Goal: Task Accomplishment & Management: Use online tool/utility

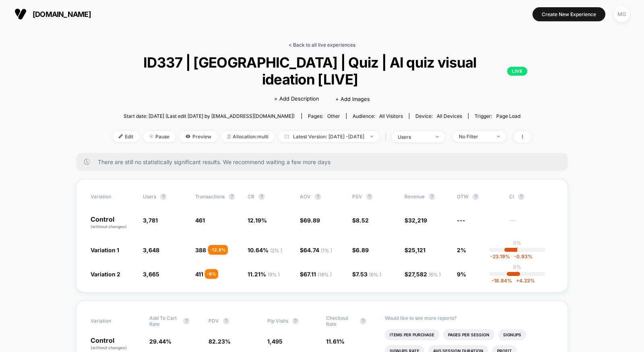
click at [307, 46] on link "< Back to all live experiences" at bounding box center [321, 45] width 67 height 6
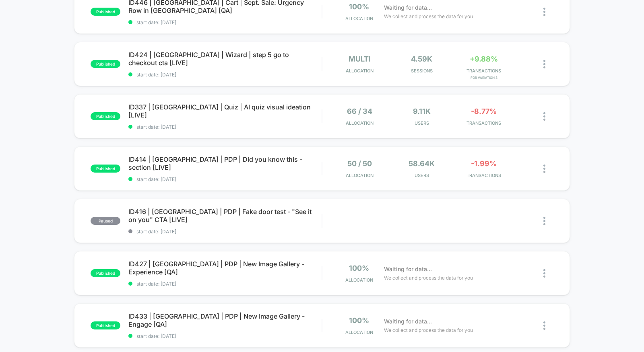
scroll to position [326, 0]
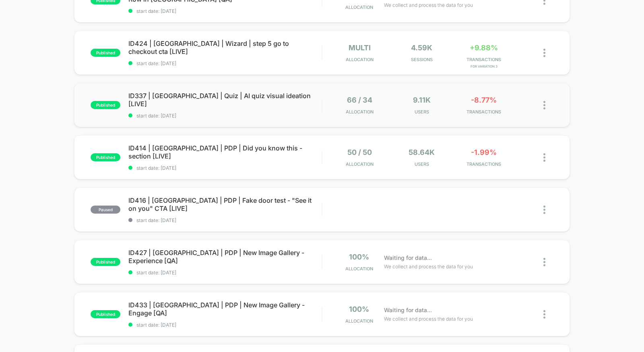
click at [238, 109] on div "published ID337 | [GEOGRAPHIC_DATA] | Quiz | AI quiz visual ideation [LIVE] sta…" at bounding box center [322, 105] width 496 height 44
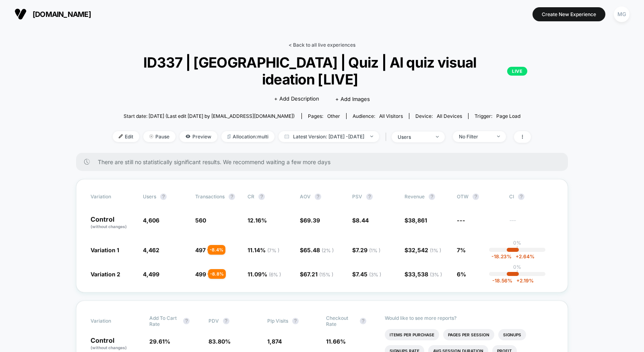
click at [307, 45] on link "< Back to all live experiences" at bounding box center [321, 45] width 67 height 6
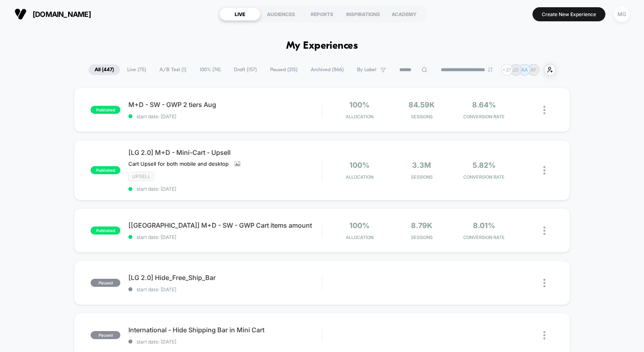
click at [175, 66] on span "A/B Test ( 1 )" at bounding box center [172, 69] width 39 height 11
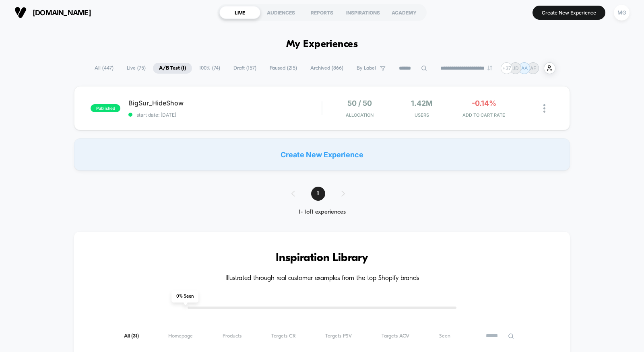
scroll to position [2, 0]
click at [207, 67] on span "100% ( 74 )" at bounding box center [209, 67] width 33 height 11
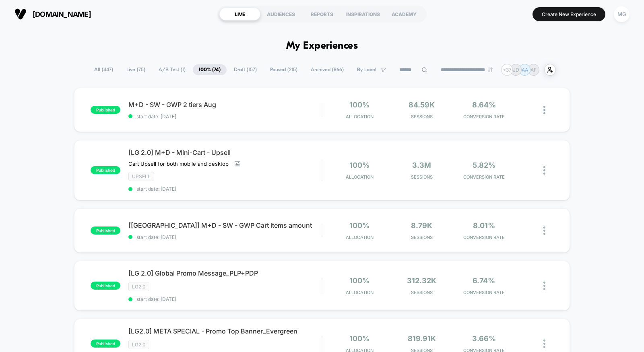
click at [249, 70] on span "Draft ( 157 )" at bounding box center [245, 69] width 35 height 11
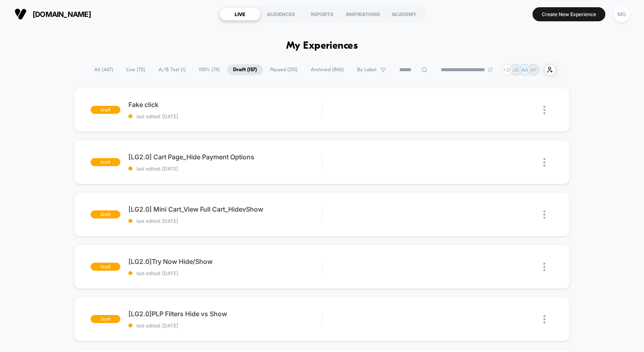
click at [264, 70] on span "Paused ( 215 )" at bounding box center [283, 69] width 39 height 11
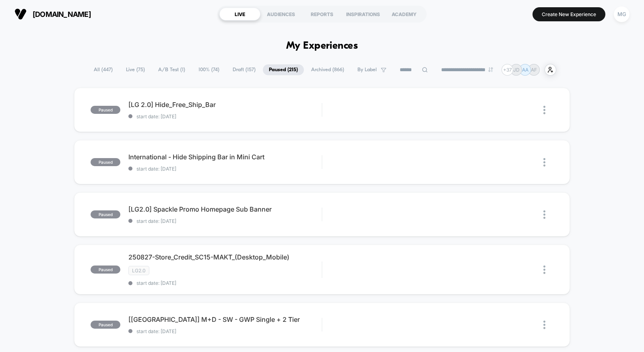
click at [100, 74] on span "All ( 447 )" at bounding box center [103, 69] width 31 height 11
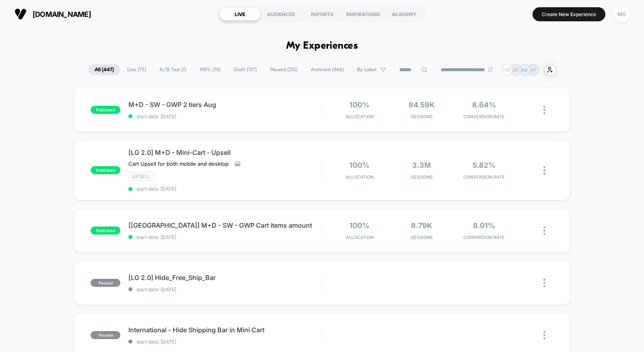
click at [404, 71] on input at bounding box center [413, 70] width 40 height 10
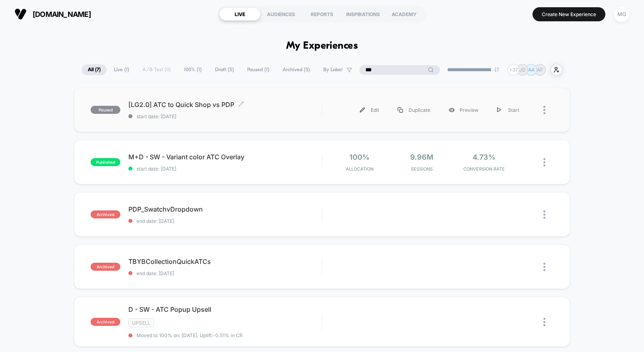
type input "***"
click at [272, 110] on div "[LG2.0] ATC to Quick Shop vs PDP Click to edit experience details Click to edit…" at bounding box center [224, 110] width 193 height 19
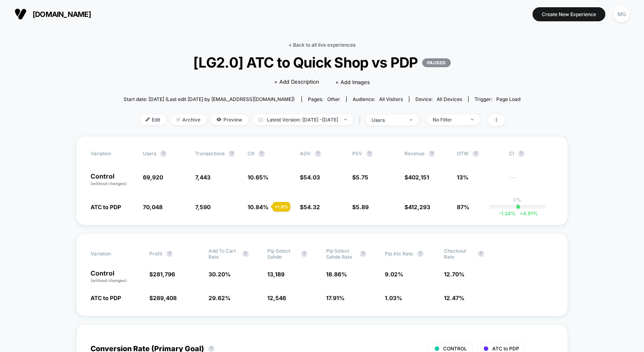
click at [323, 44] on link "< Back to all live experiences" at bounding box center [321, 45] width 67 height 6
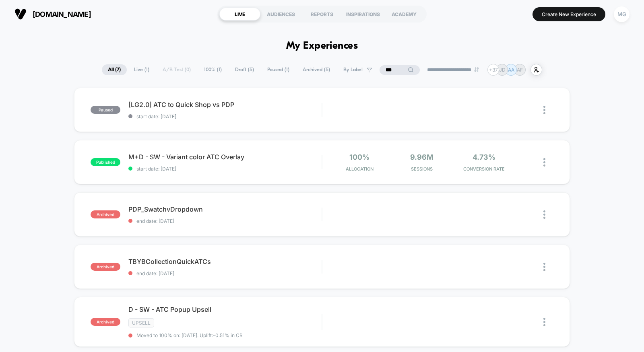
click at [392, 70] on input "***" at bounding box center [399, 70] width 40 height 10
click at [392, 70] on input "***" at bounding box center [399, 70] width 80 height 10
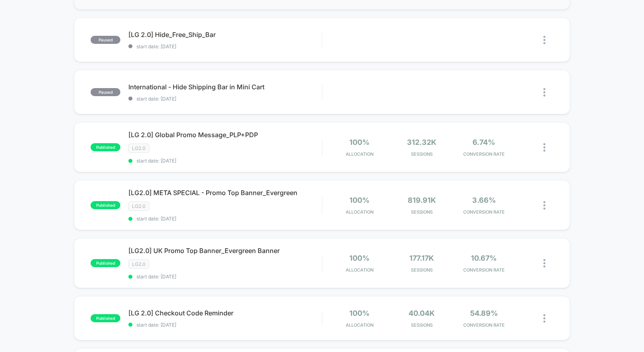
scroll to position [244, 0]
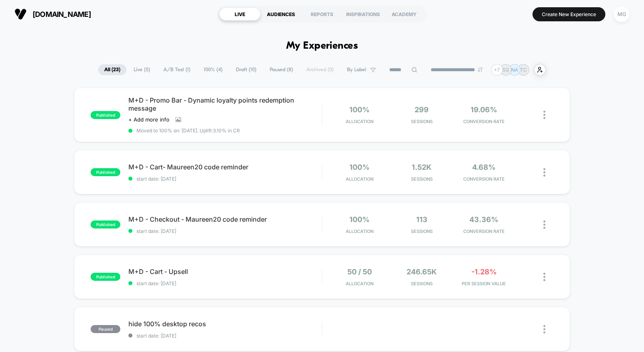
click at [296, 11] on div "AUDIENCES" at bounding box center [280, 14] width 41 height 13
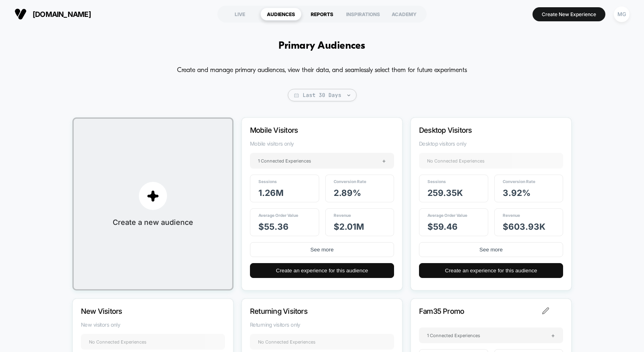
click at [311, 14] on div "REPORTS" at bounding box center [321, 14] width 41 height 13
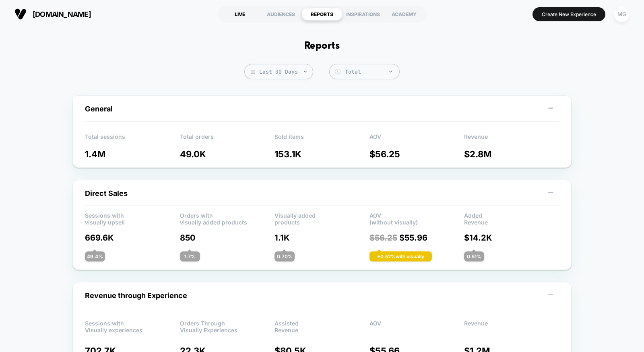
click at [242, 12] on div "LIVE" at bounding box center [239, 14] width 41 height 13
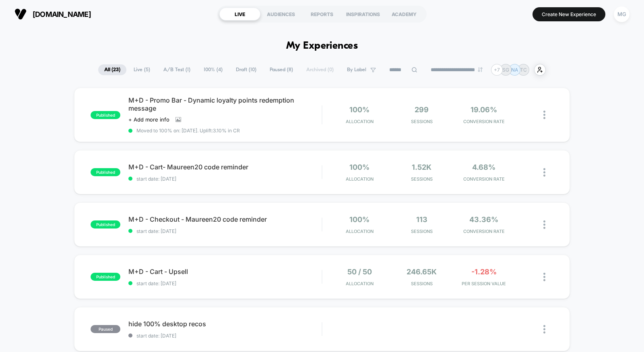
click at [175, 70] on span "A/B Test ( 1 )" at bounding box center [176, 69] width 39 height 11
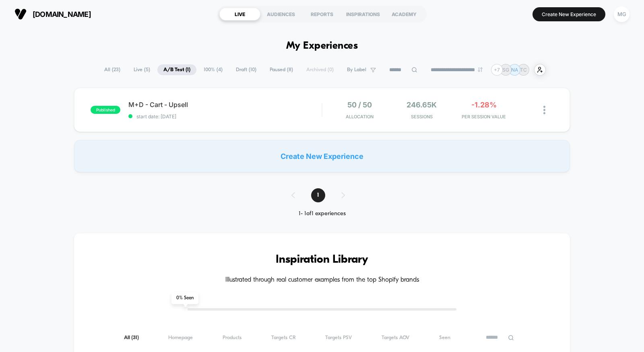
click at [201, 68] on span "100% ( 4 )" at bounding box center [212, 69] width 31 height 11
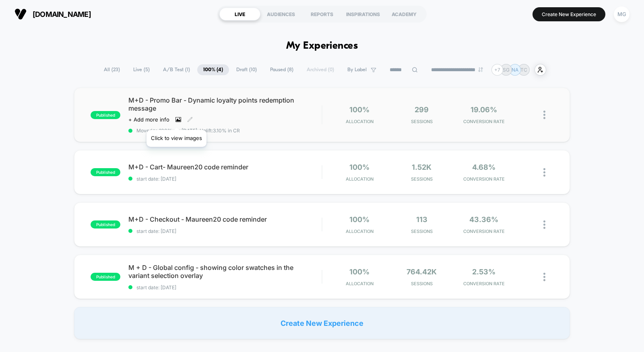
click at [176, 120] on icon at bounding box center [178, 119] width 4 height 3
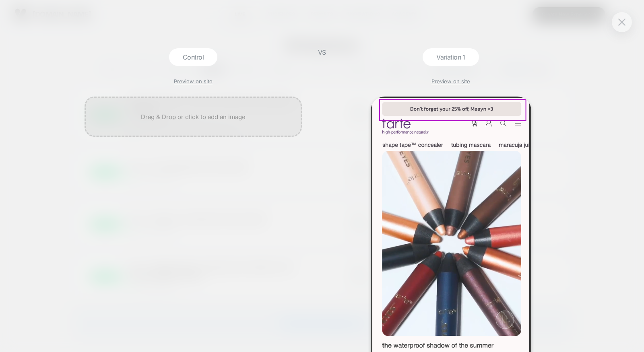
click at [568, 137] on div "Control Preview on site VS Variation 1 Preview on site" at bounding box center [322, 176] width 644 height 352
click at [618, 25] on img at bounding box center [621, 22] width 7 height 7
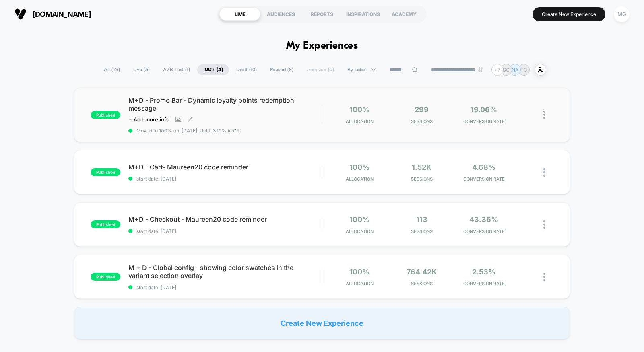
click at [300, 129] on span "Moved to 100% on: 8/29/2025 . Uplift: 3.10% in CR" at bounding box center [224, 131] width 193 height 6
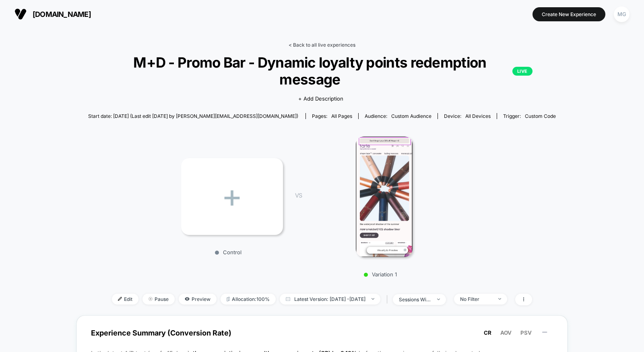
click at [327, 43] on link "< Back to all live experiences" at bounding box center [321, 45] width 67 height 6
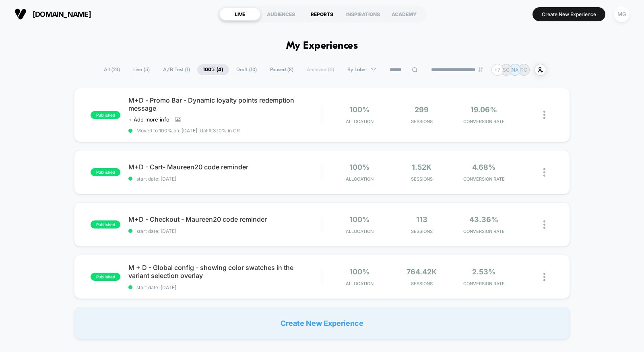
click at [325, 11] on div "REPORTS" at bounding box center [321, 14] width 41 height 13
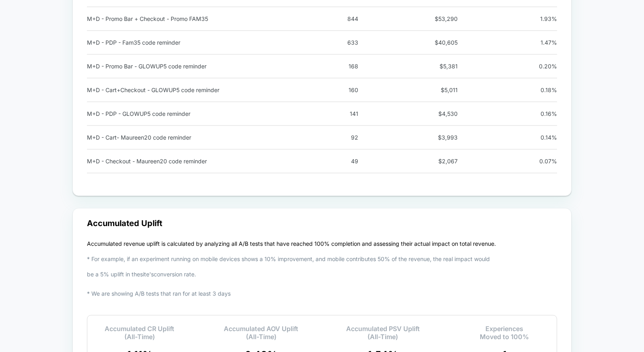
scroll to position [1055, 0]
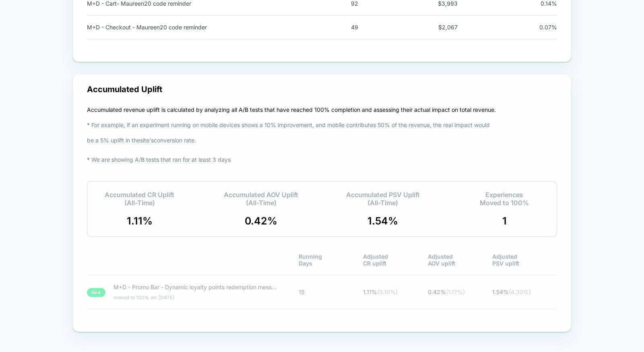
click at [259, 304] on div "live M+D - Promo Bar - Dynamic loyalty points redemption message moved to 100% …" at bounding box center [322, 292] width 470 height 35
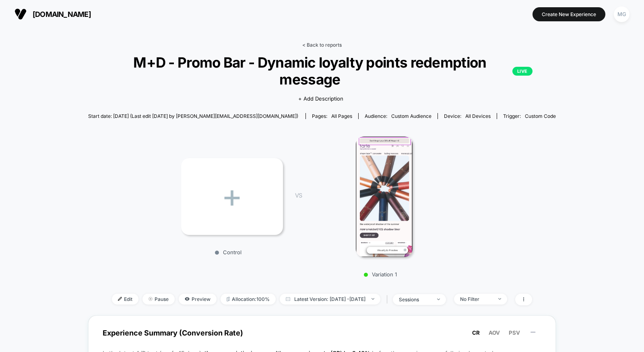
click at [317, 42] on link "< Back to reports" at bounding box center [321, 45] width 39 height 6
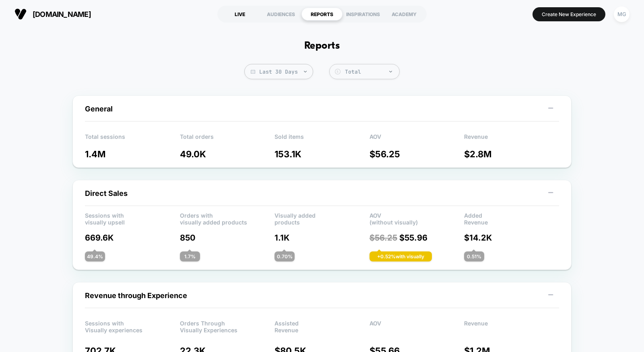
click at [244, 14] on div "LIVE" at bounding box center [239, 14] width 41 height 13
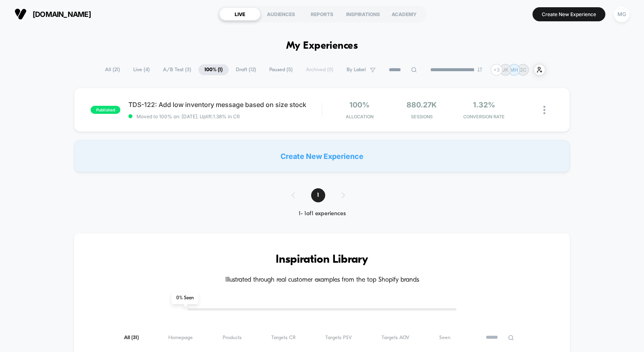
click at [171, 65] on span "A/B Test ( 3 )" at bounding box center [177, 69] width 40 height 11
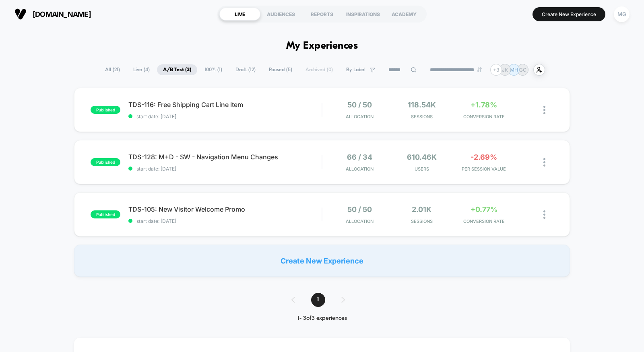
click at [249, 74] on span "Draft ( 12 )" at bounding box center [245, 69] width 32 height 11
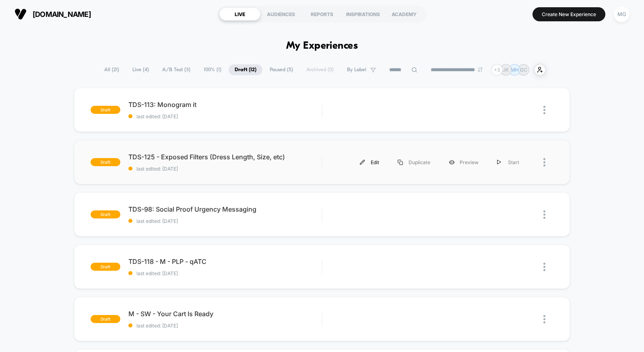
click at [376, 162] on div "Edit" at bounding box center [369, 162] width 38 height 18
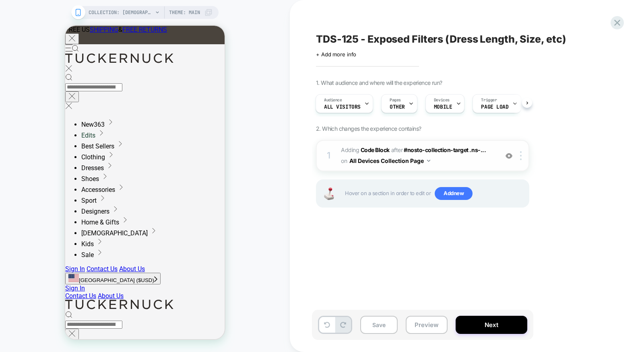
click at [506, 153] on img at bounding box center [508, 155] width 7 height 7
click at [475, 158] on span "Adding Code Block AFTER #nosto-collection-target .ns-... #nosto-collection-targ…" at bounding box center [417, 156] width 153 height 22
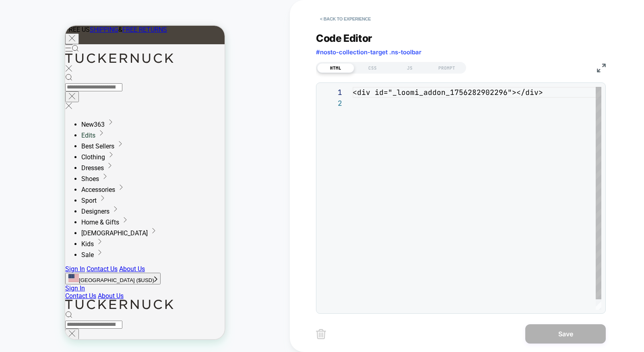
scroll to position [10, 0]
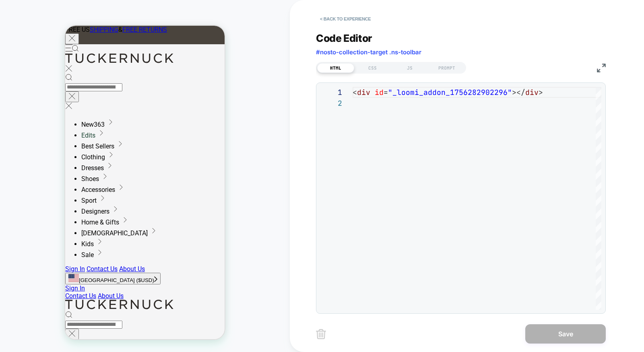
click at [406, 62] on div "HTML CSS JS PROMPT" at bounding box center [391, 68] width 150 height 12
click at [407, 67] on div "JS" at bounding box center [409, 68] width 37 height 10
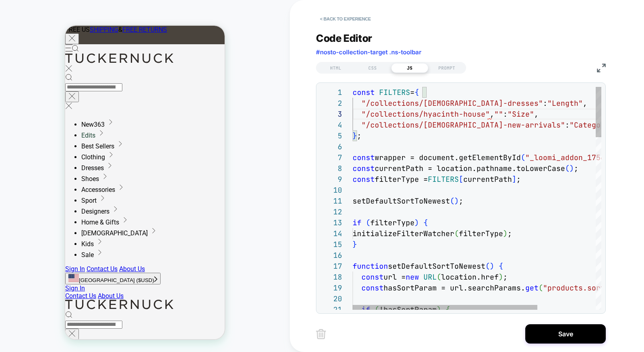
drag, startPoint x: 487, startPoint y: 115, endPoint x: 501, endPoint y: 115, distance: 13.7
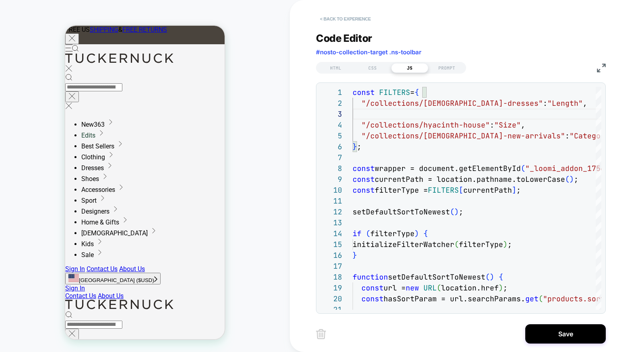
type textarea "**********"
click at [335, 20] on button "< Back to experience" at bounding box center [345, 18] width 59 height 13
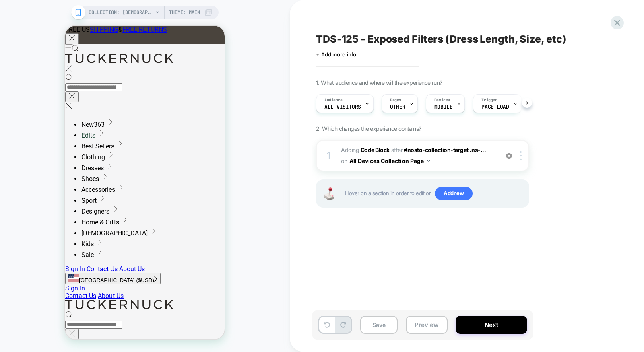
scroll to position [0, 0]
click at [418, 318] on button "Preview" at bounding box center [426, 325] width 42 height 18
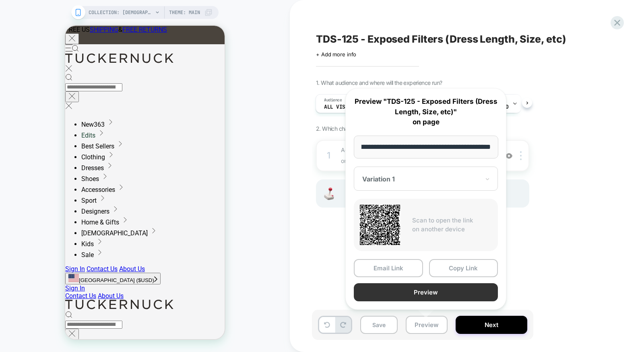
scroll to position [0, 0]
click at [420, 295] on button "Preview" at bounding box center [426, 292] width 144 height 18
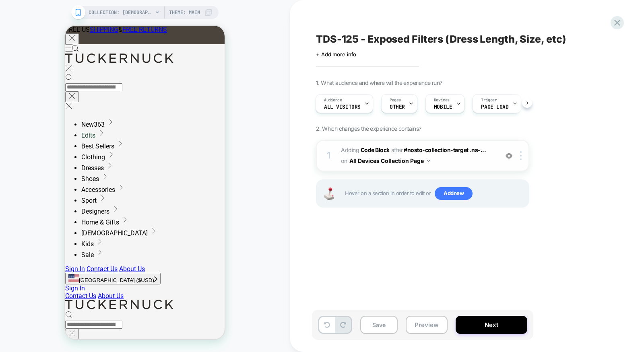
click at [440, 158] on span "Adding Code Block AFTER #nosto-collection-target .ns-... #nosto-collection-targ…" at bounding box center [417, 156] width 153 height 22
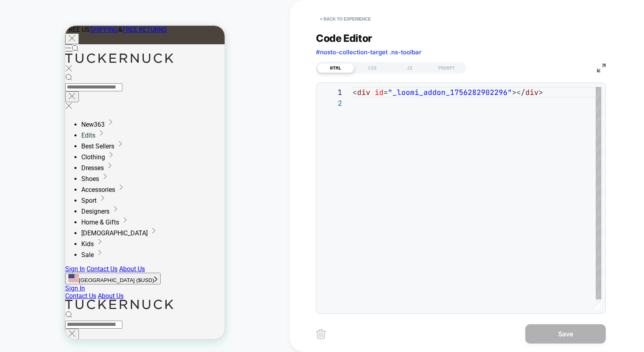
scroll to position [10, 0]
click at [414, 66] on div "JS" at bounding box center [409, 68] width 37 height 10
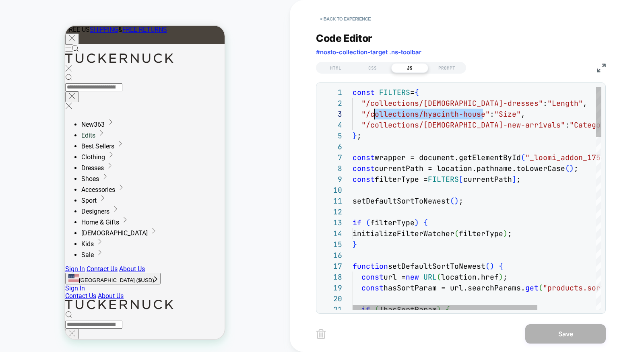
scroll to position [21, 13]
drag, startPoint x: 483, startPoint y: 114, endPoint x: 364, endPoint y: 112, distance: 119.5
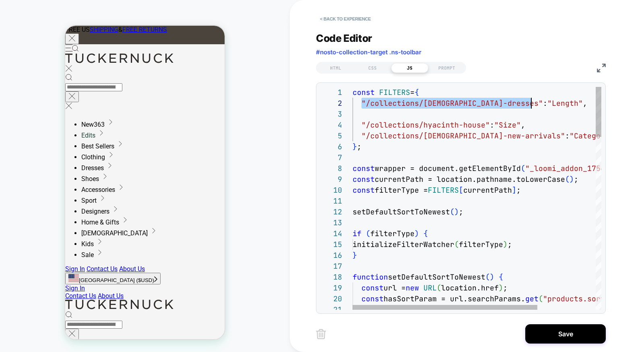
scroll to position [11, 182]
drag, startPoint x: 361, startPoint y: 103, endPoint x: 542, endPoint y: 101, distance: 181.4
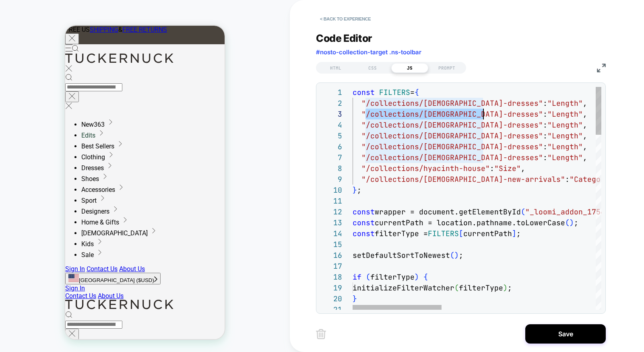
scroll to position [21, 130]
drag, startPoint x: 365, startPoint y: 111, endPoint x: 480, endPoint y: 114, distance: 115.5
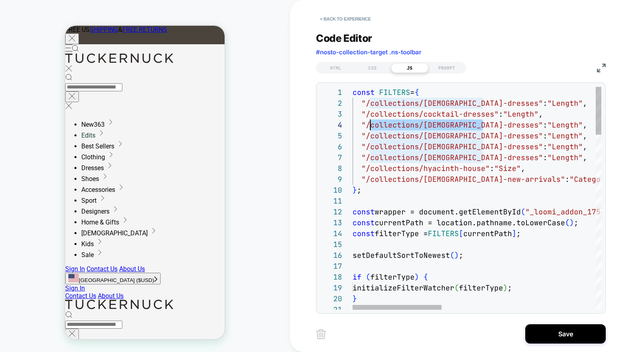
scroll to position [33, 13]
drag, startPoint x: 482, startPoint y: 121, endPoint x: 366, endPoint y: 124, distance: 116.3
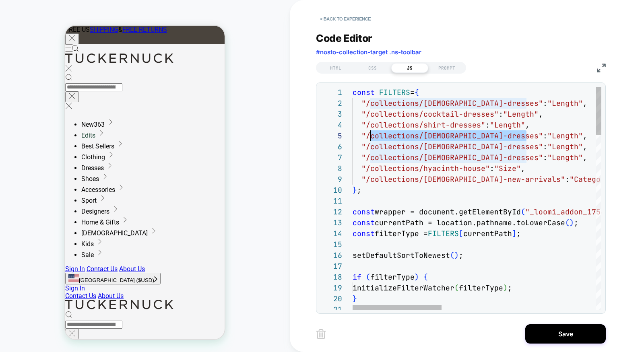
scroll to position [43, 13]
drag, startPoint x: 527, startPoint y: 135, endPoint x: 365, endPoint y: 134, distance: 162.1
drag, startPoint x: 482, startPoint y: 135, endPoint x: 364, endPoint y: 136, distance: 118.3
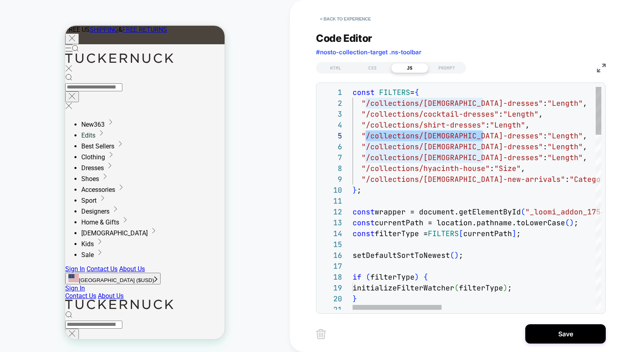
drag, startPoint x: 365, startPoint y: 135, endPoint x: 483, endPoint y: 133, distance: 117.9
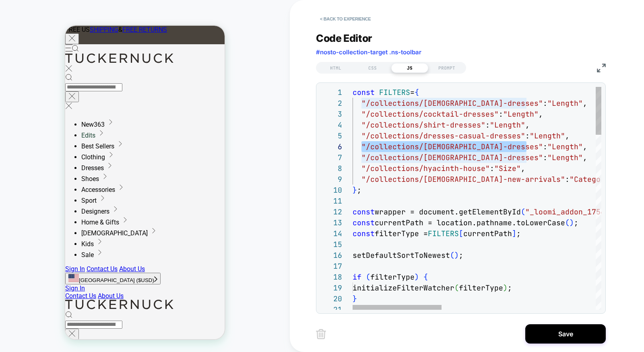
scroll to position [54, 13]
drag, startPoint x: 527, startPoint y: 146, endPoint x: 364, endPoint y: 143, distance: 162.1
click at [364, 144] on span ""/collections/ladies-dresses"" at bounding box center [451, 146] width 181 height 9
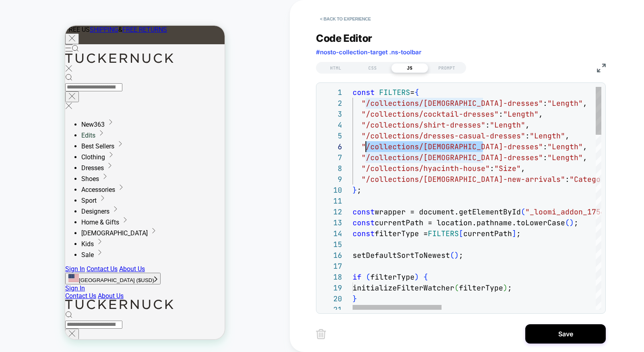
drag, startPoint x: 481, startPoint y: 146, endPoint x: 366, endPoint y: 145, distance: 115.4
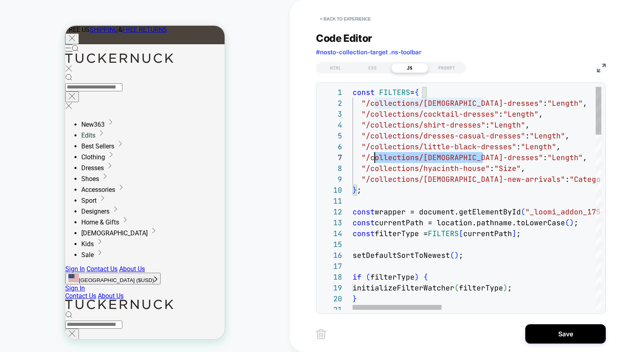
scroll to position [65, 13]
drag, startPoint x: 483, startPoint y: 156, endPoint x: 364, endPoint y: 156, distance: 119.5
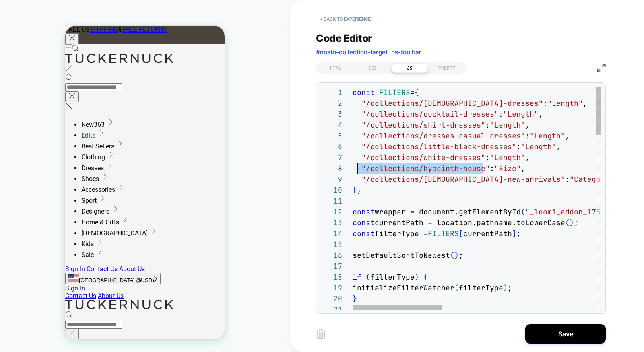
scroll to position [76, 13]
drag, startPoint x: 482, startPoint y: 167, endPoint x: 365, endPoint y: 166, distance: 117.1
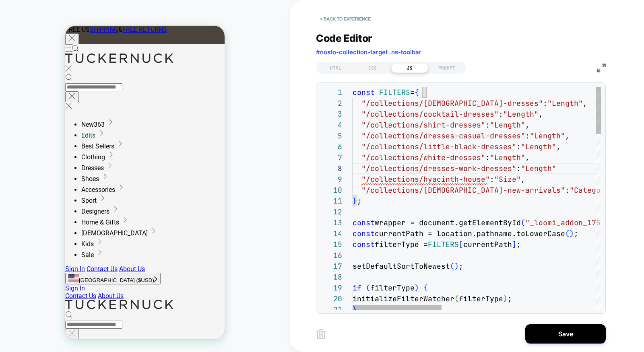
scroll to position [76, 208]
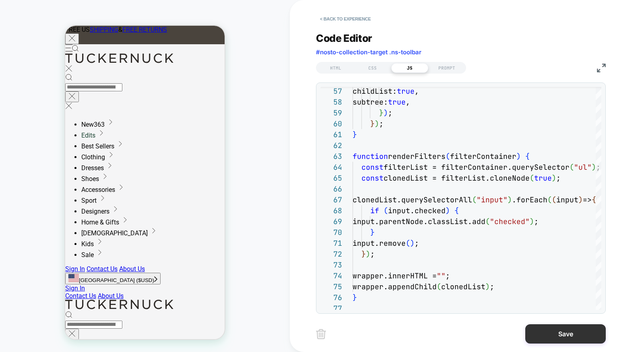
type textarea "**********"
click at [551, 333] on button "Save" at bounding box center [565, 333] width 80 height 19
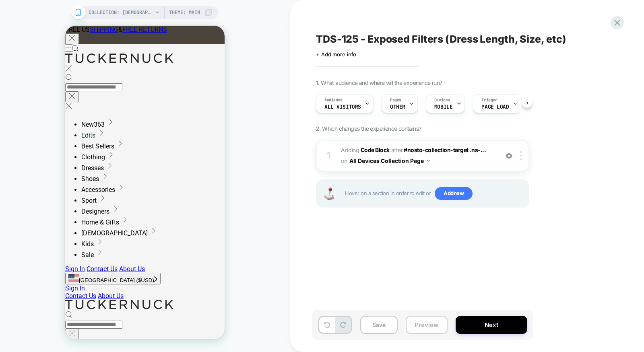
scroll to position [0, 0]
click at [435, 329] on button "Preview" at bounding box center [426, 325] width 42 height 18
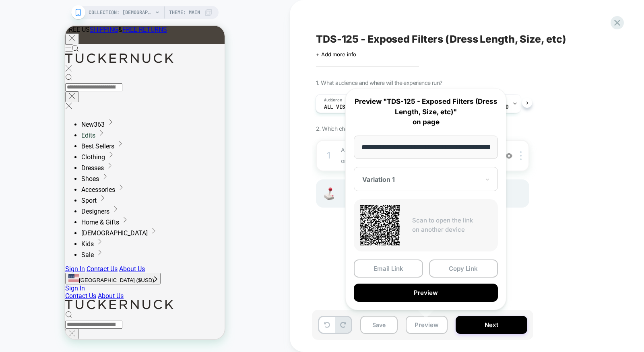
scroll to position [0, 91]
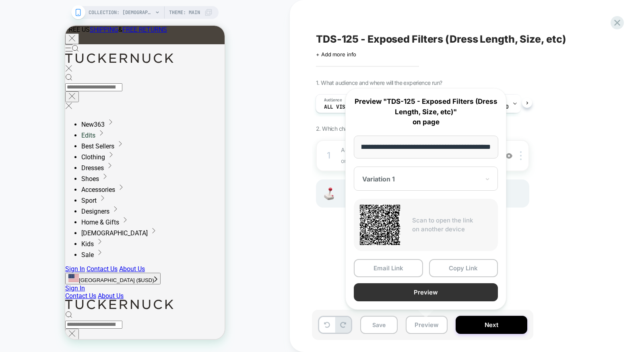
click at [434, 292] on button "Preview" at bounding box center [426, 292] width 144 height 18
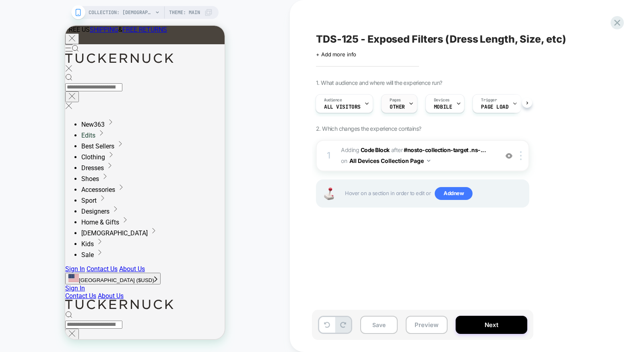
click at [408, 108] on div at bounding box center [410, 104] width 5 height 18
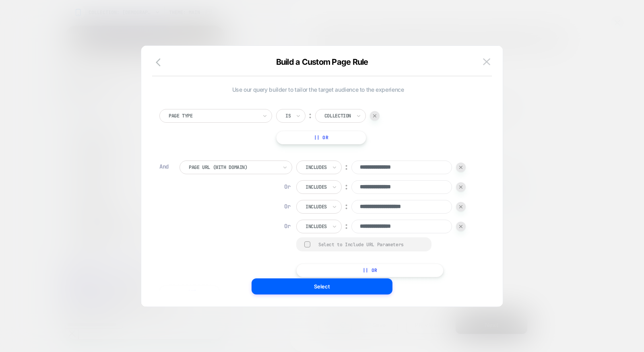
scroll to position [8, 0]
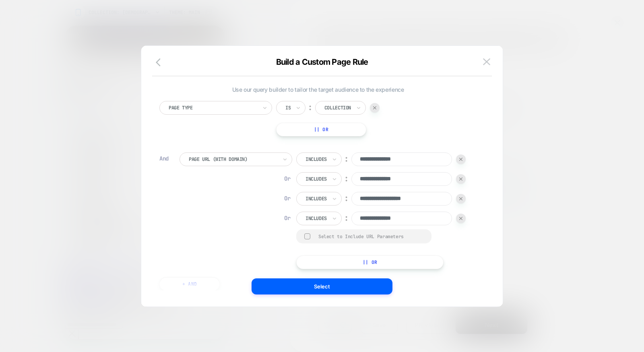
drag, startPoint x: 385, startPoint y: 179, endPoint x: 363, endPoint y: 178, distance: 21.7
click at [363, 178] on input "**********" at bounding box center [401, 179] width 101 height 14
drag, startPoint x: 387, startPoint y: 177, endPoint x: 362, endPoint y: 177, distance: 24.9
click at [362, 177] on input "**********" at bounding box center [401, 179] width 101 height 14
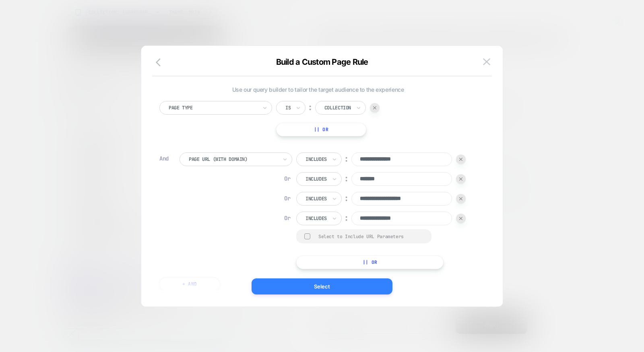
type input "*******"
click at [350, 283] on button "Select" at bounding box center [321, 286] width 141 height 16
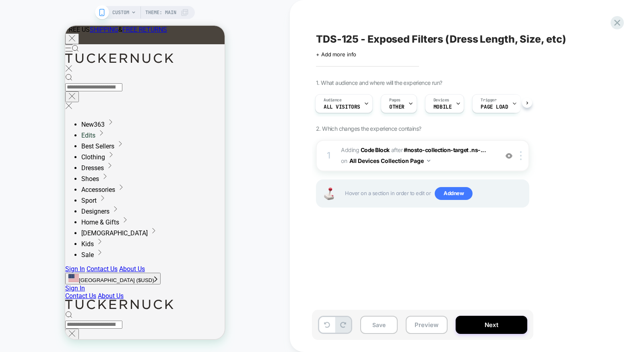
scroll to position [0, 0]
click at [130, 11] on div "CUSTOM Theme: MAIN" at bounding box center [150, 12] width 76 height 13
click at [125, 15] on span "CUSTOM" at bounding box center [120, 12] width 17 height 13
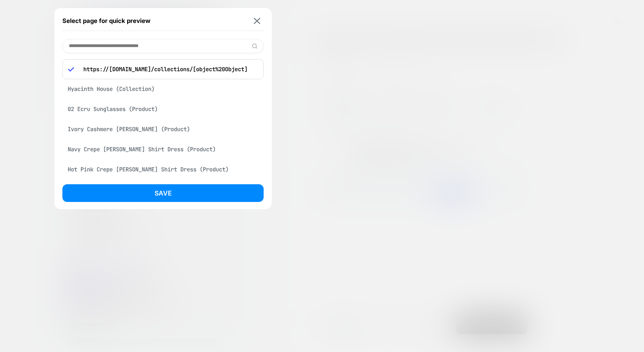
click at [142, 96] on div "Hyacinth House (Collection)" at bounding box center [162, 88] width 201 height 15
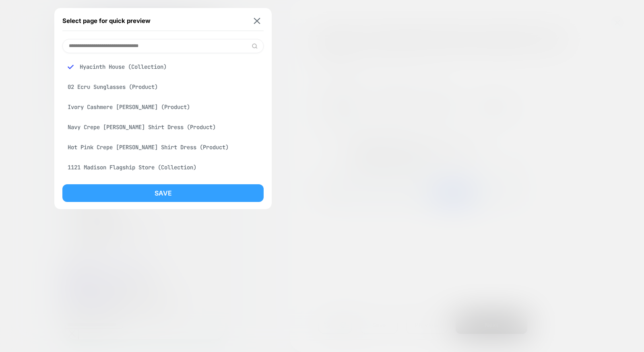
click at [150, 197] on button "Save" at bounding box center [162, 193] width 201 height 18
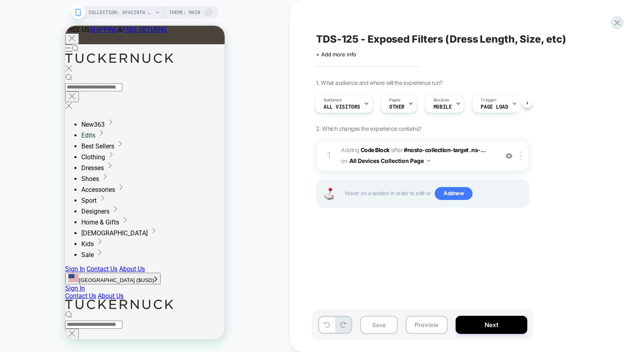
scroll to position [0, 1]
click at [430, 329] on button "Preview" at bounding box center [426, 325] width 42 height 18
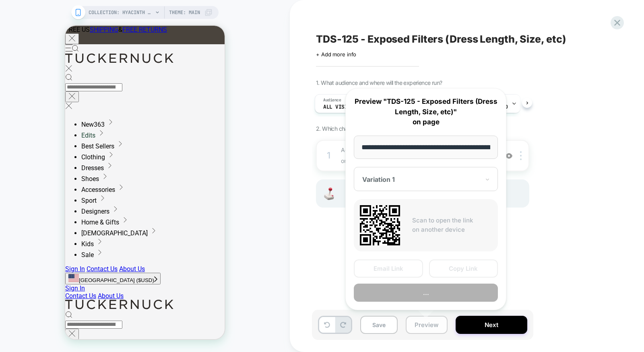
scroll to position [0, 79]
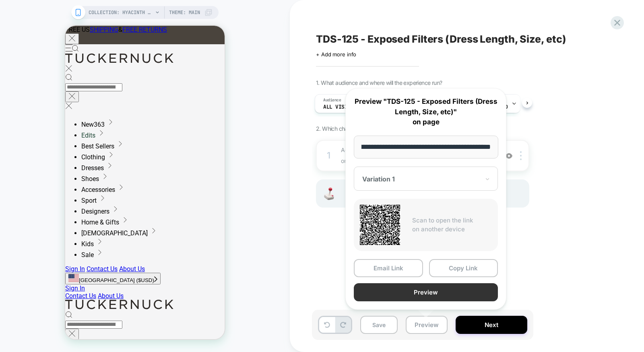
click at [430, 296] on button "Preview" at bounding box center [426, 292] width 144 height 18
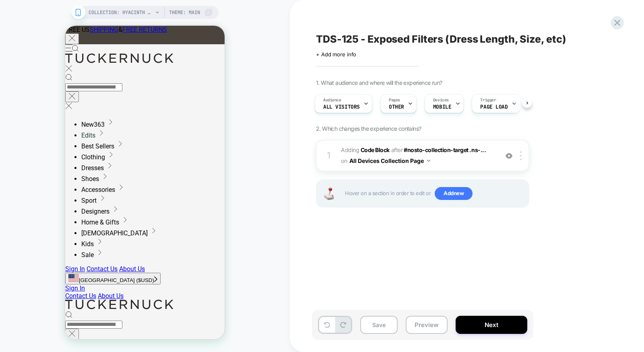
scroll to position [0, 0]
click at [462, 157] on span "Adding Code Block AFTER #nosto-collection-target .ns-... #nosto-collection-targ…" at bounding box center [417, 156] width 153 height 22
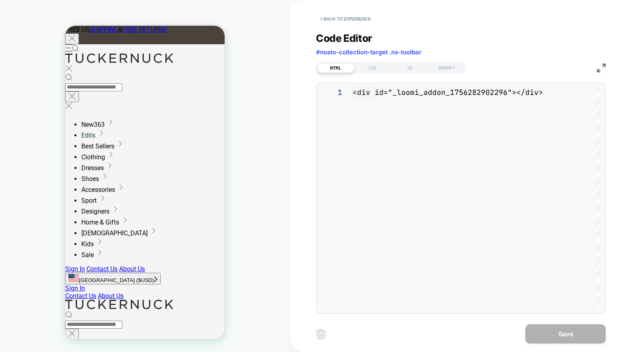
scroll to position [10, 0]
click at [378, 68] on div "CSS" at bounding box center [372, 68] width 37 height 10
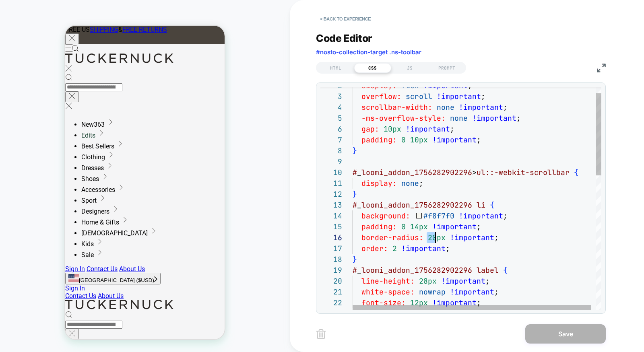
scroll to position [54, 82]
drag, startPoint x: 425, startPoint y: 237, endPoint x: 435, endPoint y: 237, distance: 10.1
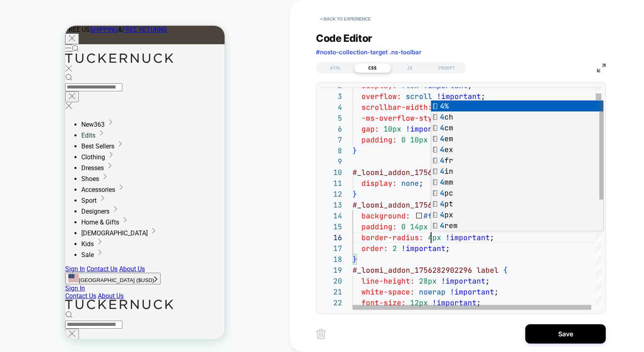
scroll to position [54, 78]
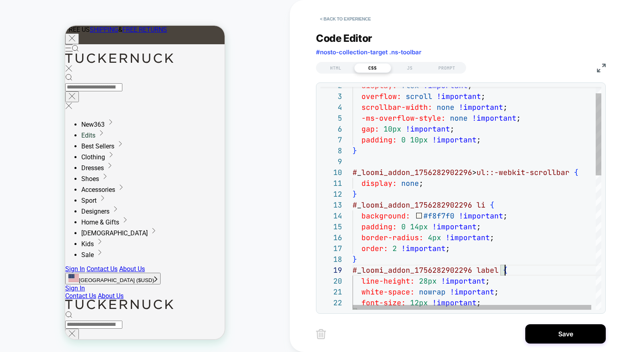
scroll to position [87, 151]
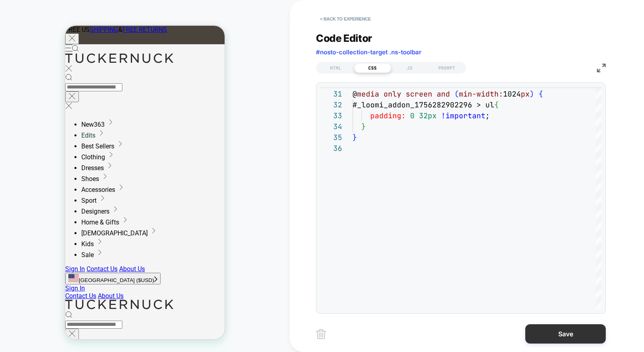
type textarea "**********"
click at [549, 337] on button "Save" at bounding box center [565, 333] width 80 height 19
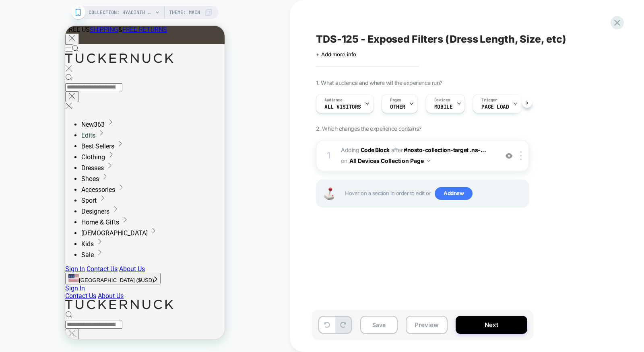
scroll to position [0, 0]
click at [381, 323] on button "Save" at bounding box center [378, 325] width 37 height 18
click at [425, 319] on button "Preview" at bounding box center [426, 325] width 42 height 18
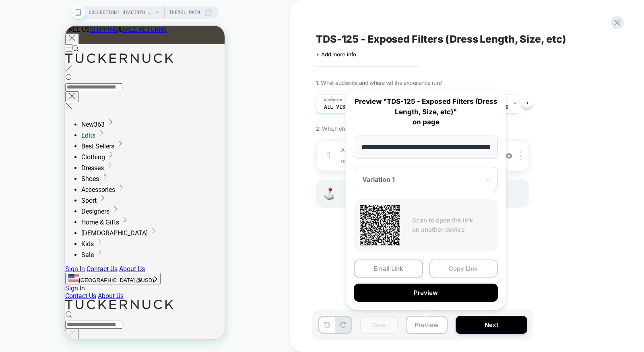
scroll to position [0, 79]
click at [477, 267] on button "Copy Link" at bounding box center [463, 268] width 69 height 18
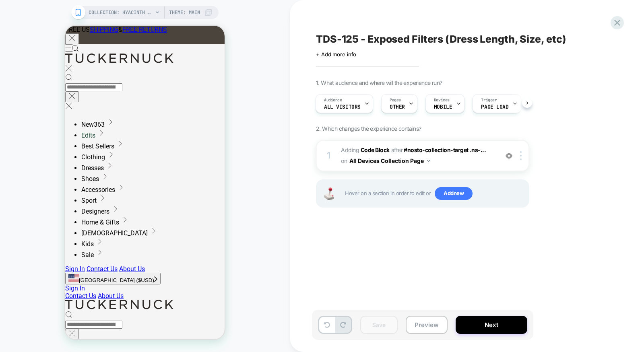
drag, startPoint x: 370, startPoint y: 251, endPoint x: 378, endPoint y: 262, distance: 13.2
click at [371, 252] on div "TDS-125 - Exposed Filters (Dress Length, Size, etc) Click to edit experience de…" at bounding box center [463, 176] width 302 height 336
click at [424, 327] on button "Preview" at bounding box center [426, 325] width 42 height 18
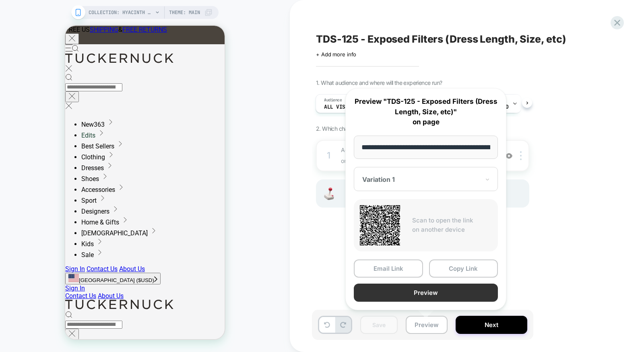
scroll to position [0, 79]
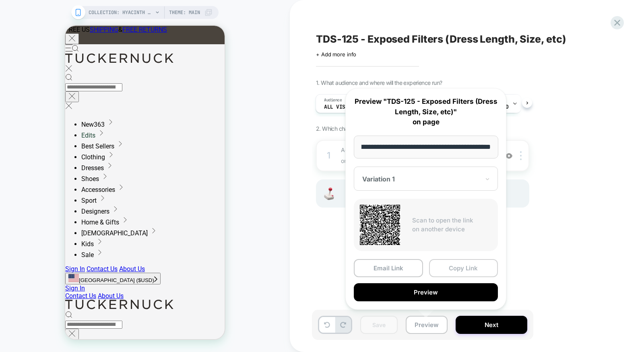
click at [460, 271] on button "Copy Link" at bounding box center [463, 268] width 69 height 18
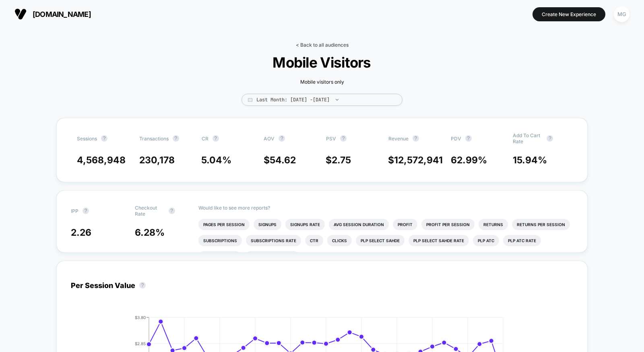
click at [318, 46] on link "< Back to all audiences" at bounding box center [322, 45] width 53 height 6
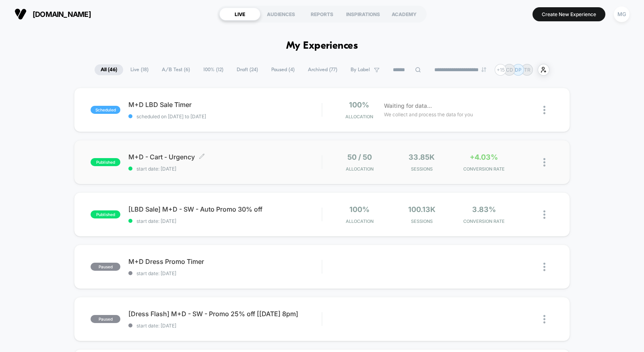
click at [281, 157] on span "M+D - Cart - Urgency Click to edit experience details" at bounding box center [224, 157] width 193 height 8
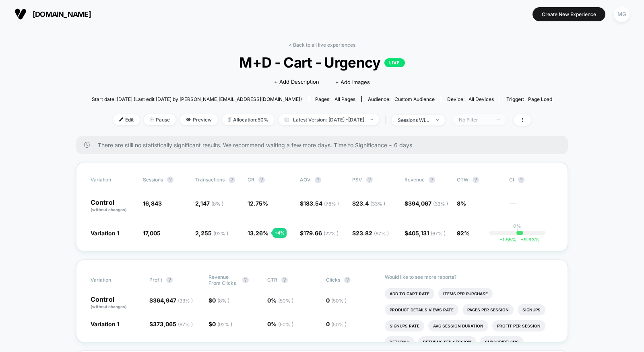
click at [488, 121] on div "No Filter" at bounding box center [475, 120] width 32 height 6
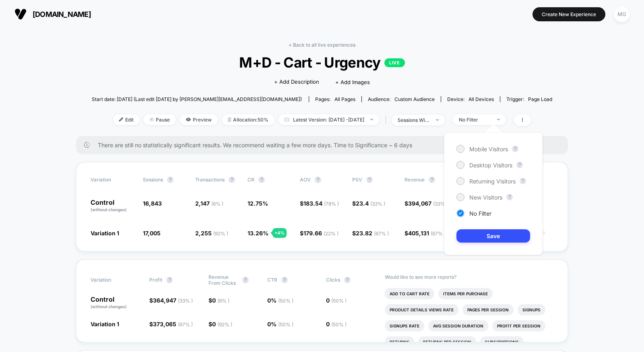
click at [487, 152] on div "Mobile Visitors ? Desktop Visitors ? Returning Visitors ? New Visitors ? No Fil…" at bounding box center [493, 193] width 99 height 123
click at [487, 148] on span "Mobile Visitors" at bounding box center [488, 149] width 39 height 7
click at [485, 236] on button "Save" at bounding box center [493, 235] width 74 height 13
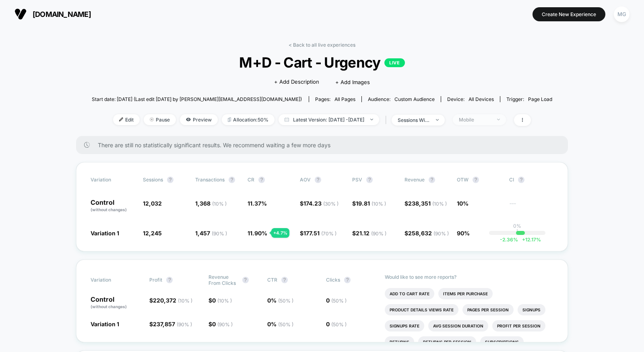
click at [489, 118] on div "Mobile" at bounding box center [475, 120] width 32 height 6
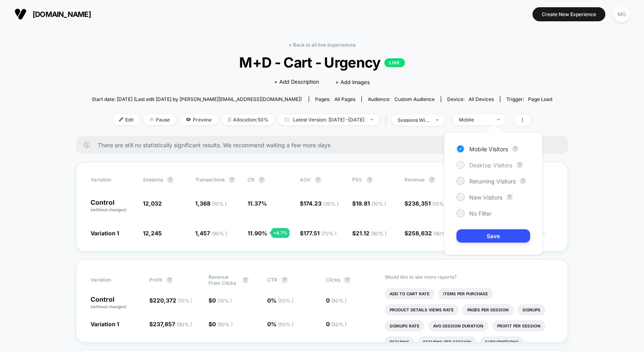
click at [470, 161] on div "Desktop Visitors" at bounding box center [484, 165] width 56 height 8
click at [479, 241] on button "Save" at bounding box center [493, 235] width 74 height 13
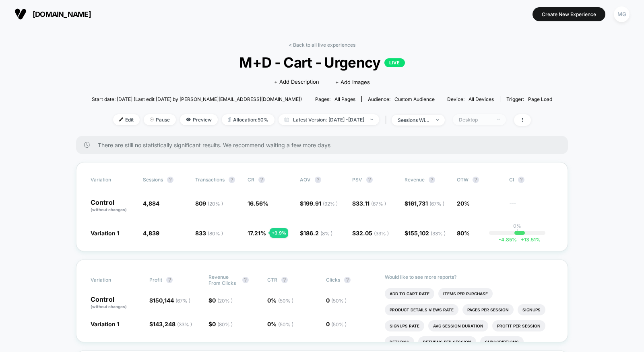
click at [502, 114] on span "Desktop" at bounding box center [479, 119] width 53 height 11
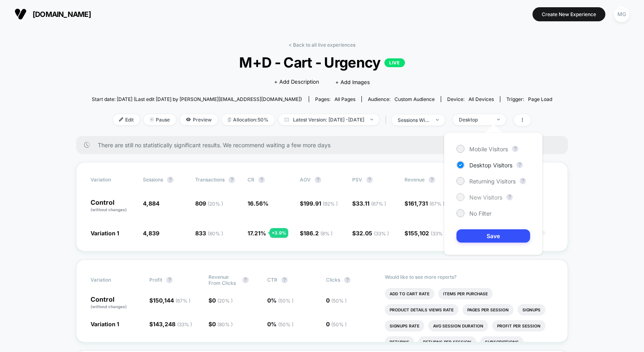
click at [479, 195] on span "New Visitors" at bounding box center [485, 197] width 33 height 7
click at [485, 235] on button "Save" at bounding box center [493, 235] width 74 height 13
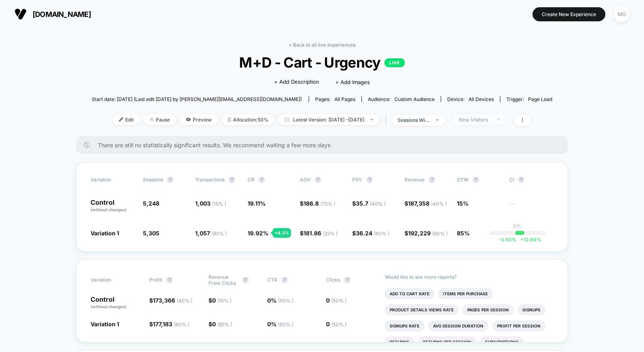
click at [491, 119] on div "New Visitors" at bounding box center [475, 120] width 32 height 6
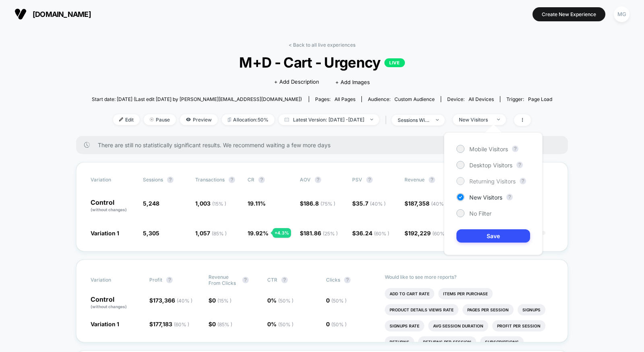
click at [483, 177] on div "Mobile Visitors ? Desktop Visitors ? Returning Visitors ? New Visitors ? No Fil…" at bounding box center [493, 193] width 99 height 123
click at [483, 178] on span "Returning Visitors" at bounding box center [492, 181] width 46 height 7
click at [479, 237] on button "Save" at bounding box center [493, 235] width 74 height 13
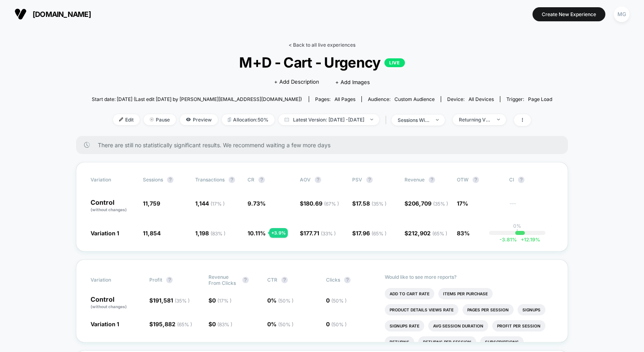
click at [320, 46] on link "< Back to all live experiences" at bounding box center [321, 45] width 67 height 6
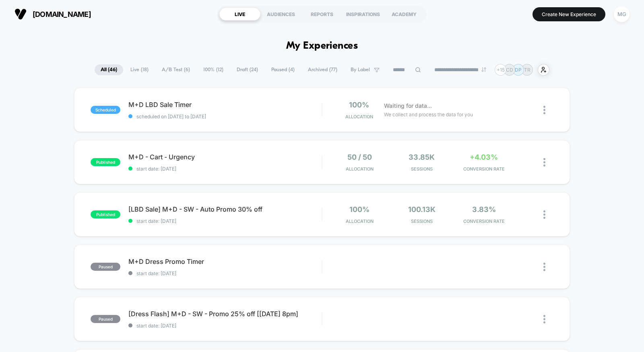
click at [265, 70] on span "Paused ( 4 )" at bounding box center [282, 69] width 35 height 11
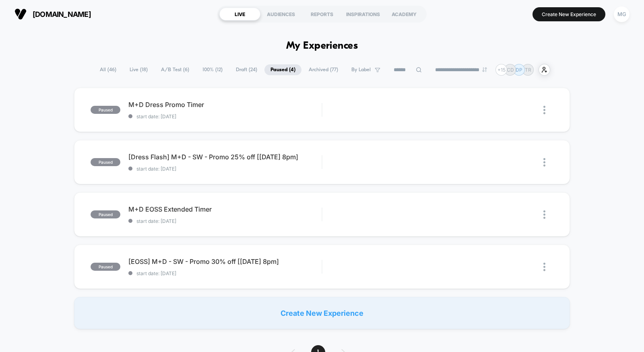
click at [242, 70] on span "Draft ( 24 )" at bounding box center [246, 69] width 33 height 11
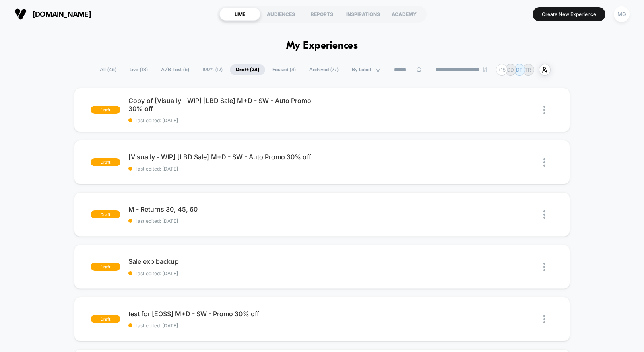
click at [212, 69] on span "100% ( 12 )" at bounding box center [212, 69] width 32 height 11
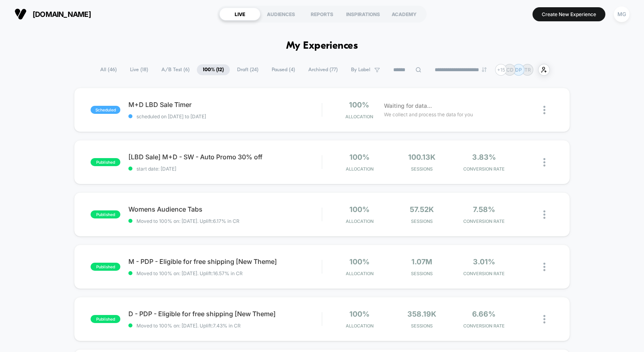
click at [166, 73] on span "A/B Test ( 6 )" at bounding box center [175, 69] width 40 height 11
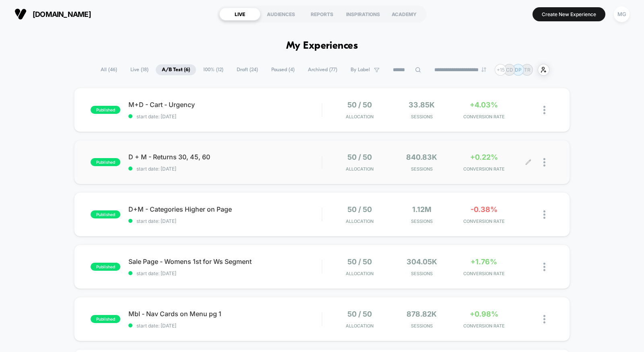
click at [526, 160] on icon at bounding box center [528, 162] width 6 height 6
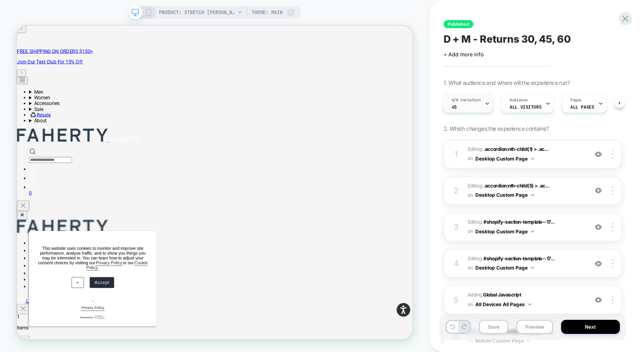
click at [459, 102] on span "A/B Variation" at bounding box center [465, 100] width 29 height 6
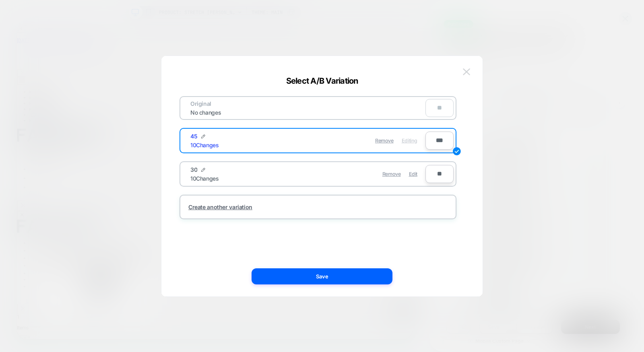
click at [464, 71] on img at bounding box center [466, 71] width 7 height 7
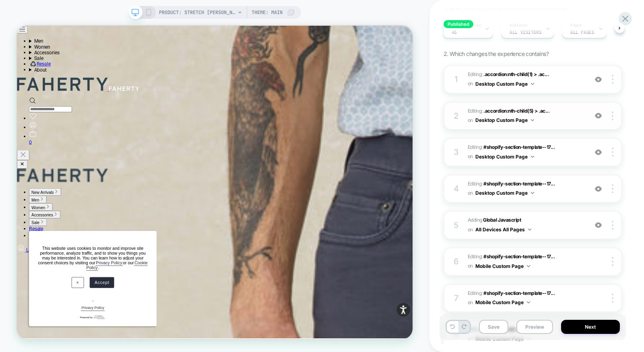
scroll to position [78, 0]
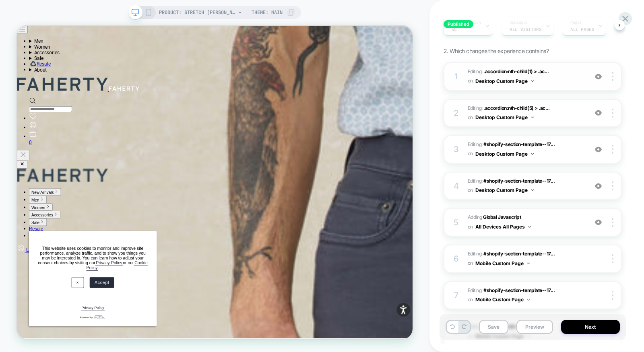
click at [565, 78] on span "Editing : .accordion:nth-child(1) > .ac... .accordion:nth-child(1) > .accordion…" at bounding box center [525, 76] width 116 height 19
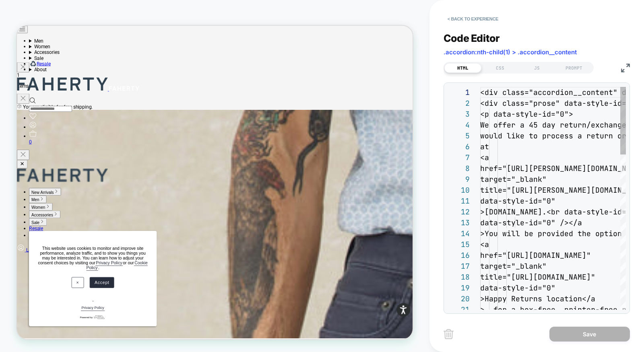
scroll to position [109, 0]
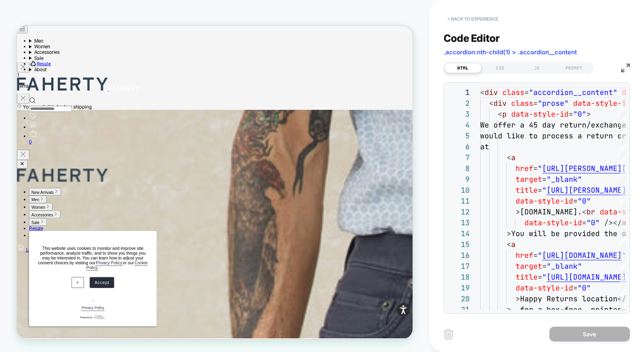
click at [479, 17] on button "< Back to experience" at bounding box center [472, 18] width 59 height 13
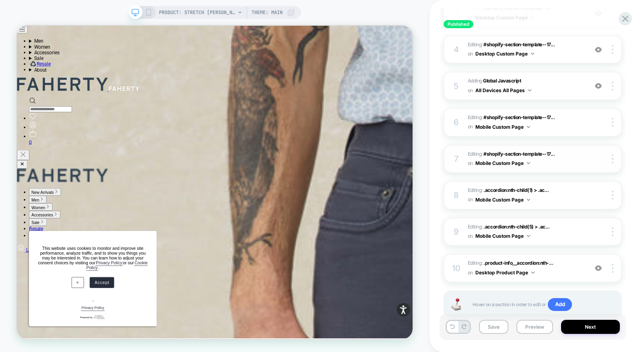
scroll to position [238, 0]
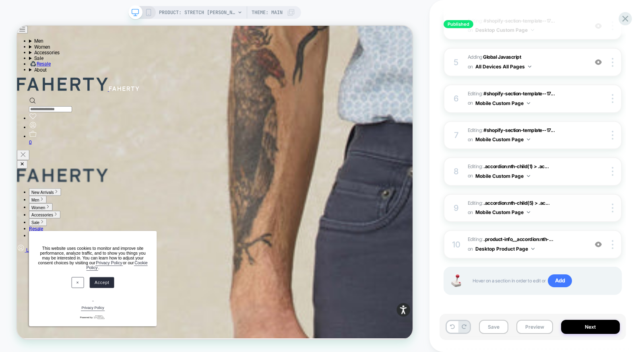
click at [552, 211] on span "Editing : .accordion:nth-child(5) > .ac... .accordion:nth-child(5) > .accordion…" at bounding box center [525, 208] width 116 height 19
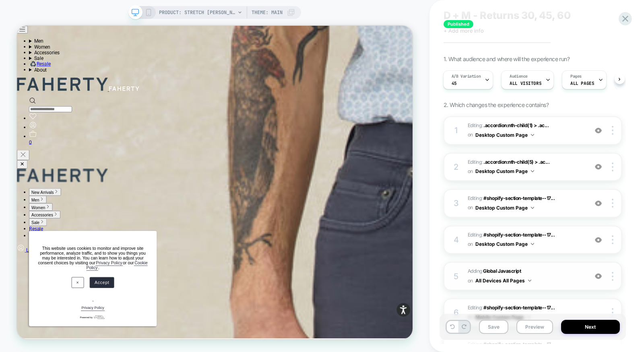
scroll to position [15, 0]
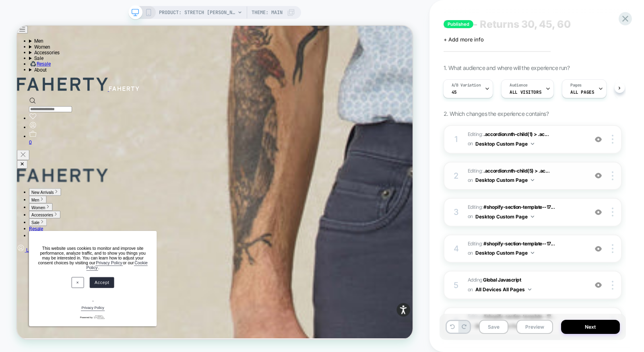
click at [597, 173] on img at bounding box center [597, 175] width 7 height 7
click at [599, 212] on img at bounding box center [597, 212] width 7 height 7
click at [601, 251] on img at bounding box center [597, 248] width 7 height 7
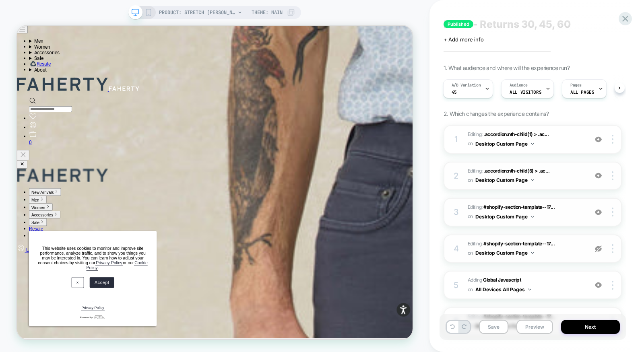
click at [600, 249] on img at bounding box center [597, 248] width 7 height 7
click at [600, 284] on img at bounding box center [597, 285] width 7 height 7
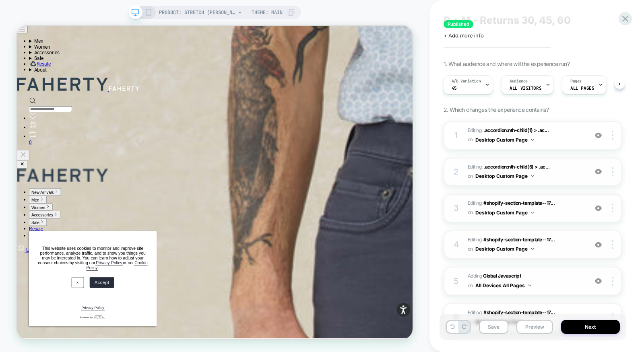
scroll to position [14, 0]
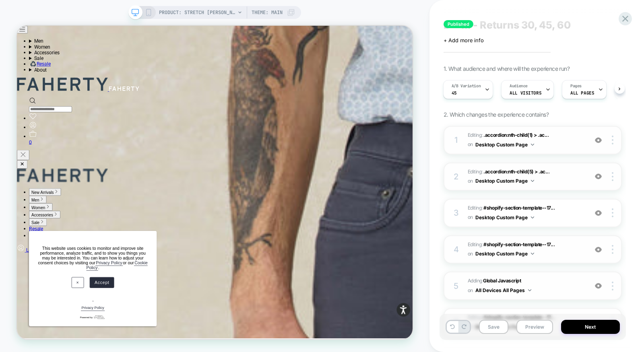
click at [599, 139] on img at bounding box center [597, 140] width 7 height 7
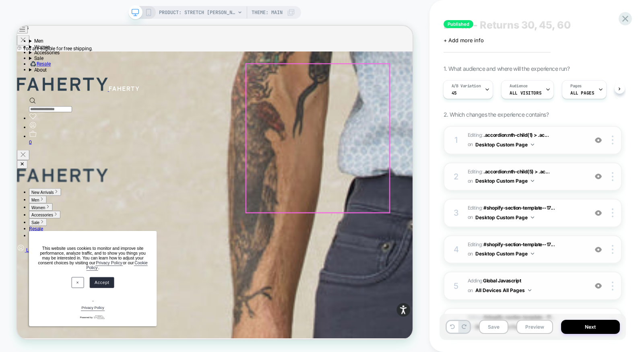
scroll to position [383, 0]
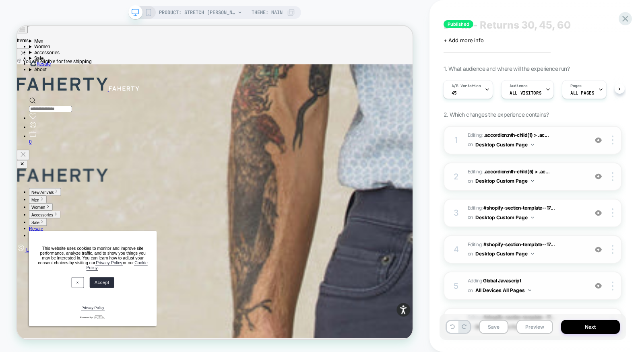
click at [597, 139] on img at bounding box center [597, 140] width 7 height 7
click at [601, 175] on img at bounding box center [597, 176] width 7 height 7
click at [555, 178] on span "Editing : .accordion:nth-child(5) > .ac... .accordion:nth-child(5) > .accordion…" at bounding box center [525, 176] width 116 height 19
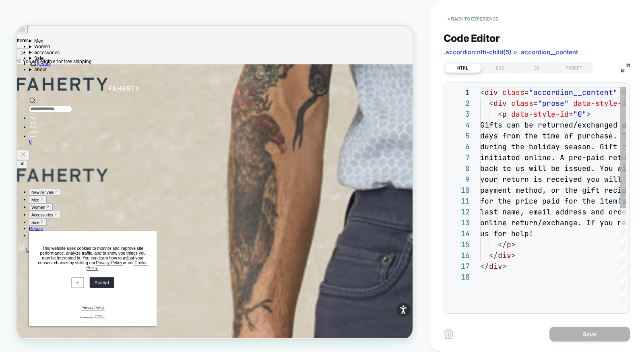
scroll to position [76, 0]
click at [486, 20] on button "< Back to experience" at bounding box center [472, 18] width 59 height 13
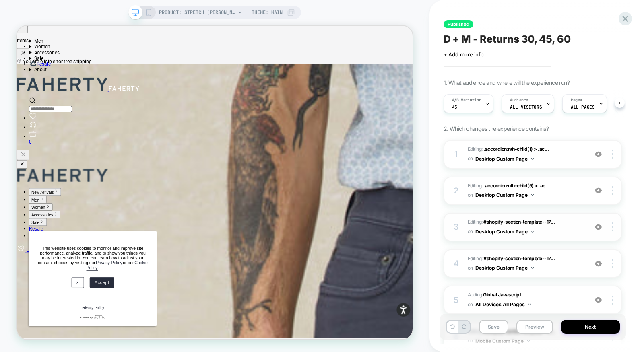
scroll to position [0, 0]
click at [558, 230] on span "Editing : #shopify-section-template--17... #shopify-section-template--177277577…" at bounding box center [525, 227] width 116 height 19
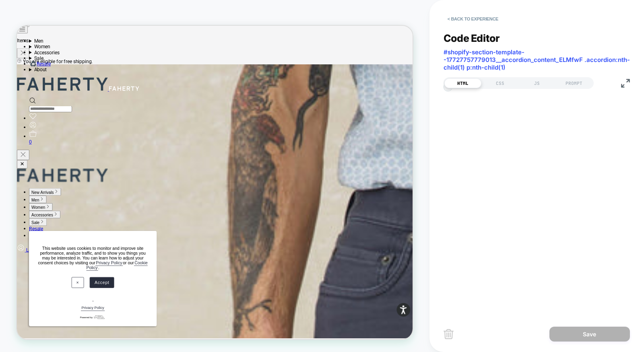
scroll to position [109, 0]
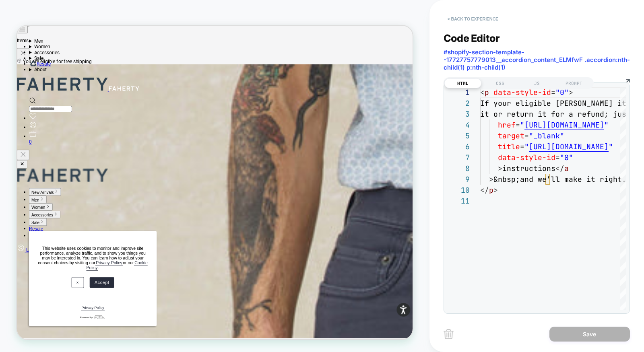
click at [482, 18] on button "< Back to experience" at bounding box center [472, 18] width 59 height 13
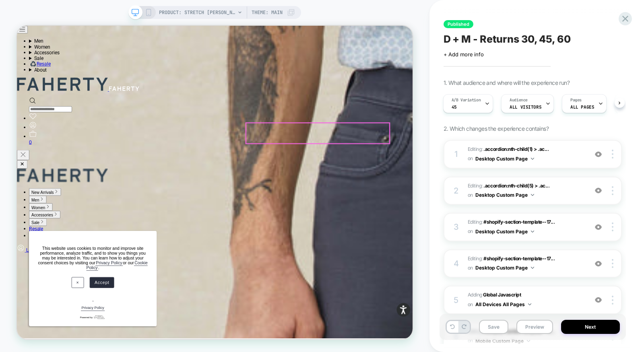
scroll to position [551, 0]
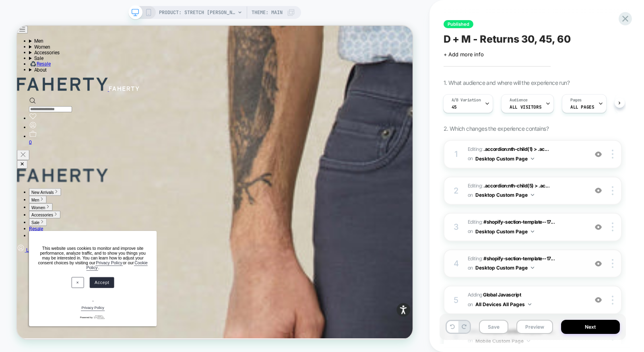
click at [570, 269] on span "Editing : #shopify-section-template--17... #shopify-section-template--177277577…" at bounding box center [525, 263] width 116 height 19
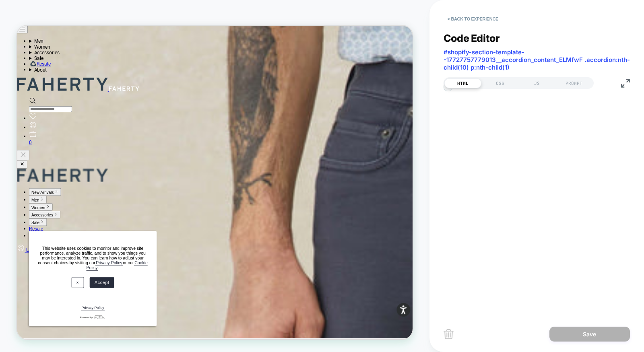
scroll to position [76, 0]
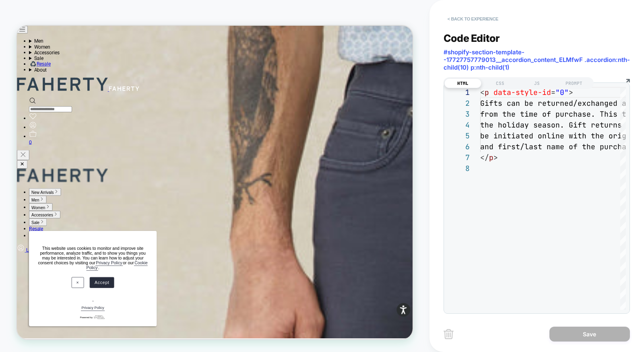
click at [478, 20] on button "< Back to experience" at bounding box center [472, 18] width 59 height 13
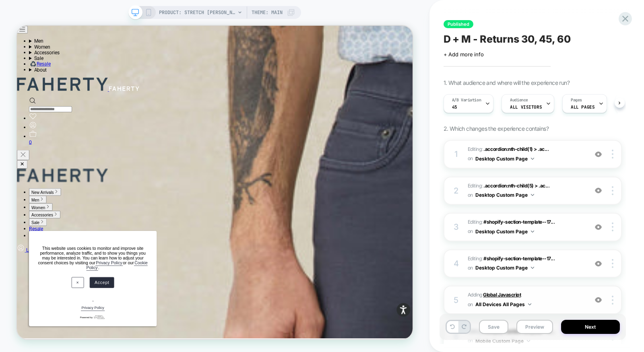
scroll to position [0, 0]
click at [533, 296] on span "Adding Global Javascript on All Devices All Pages" at bounding box center [525, 299] width 116 height 19
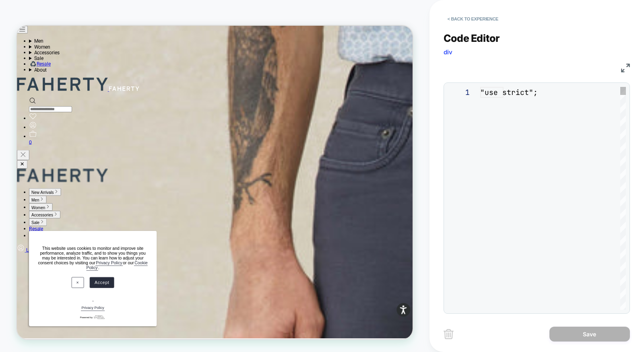
scroll to position [109, 0]
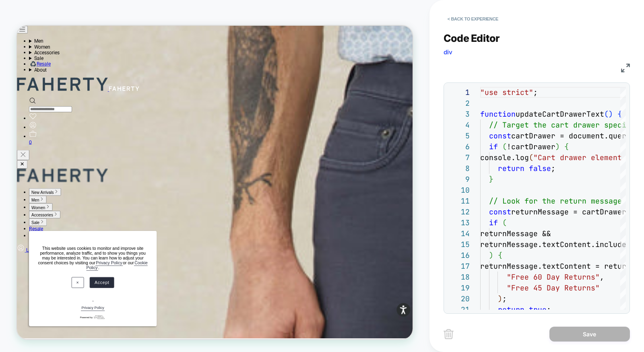
click at [625, 65] on img at bounding box center [625, 68] width 9 height 9
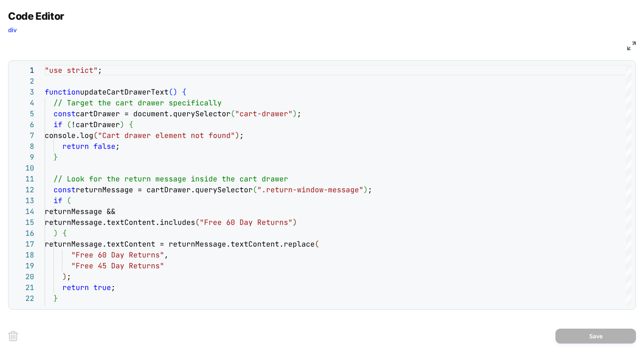
click at [631, 44] on img at bounding box center [631, 45] width 9 height 9
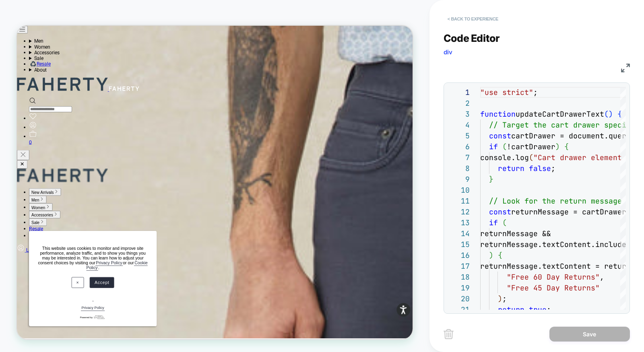
click at [466, 20] on button "< Back to experience" at bounding box center [472, 18] width 59 height 13
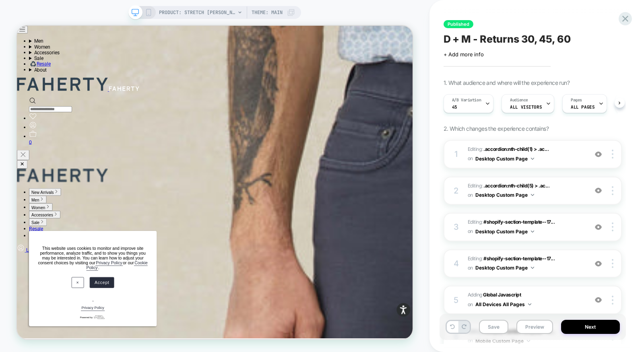
scroll to position [0, 0]
